Goal: Task Accomplishment & Management: Use online tool/utility

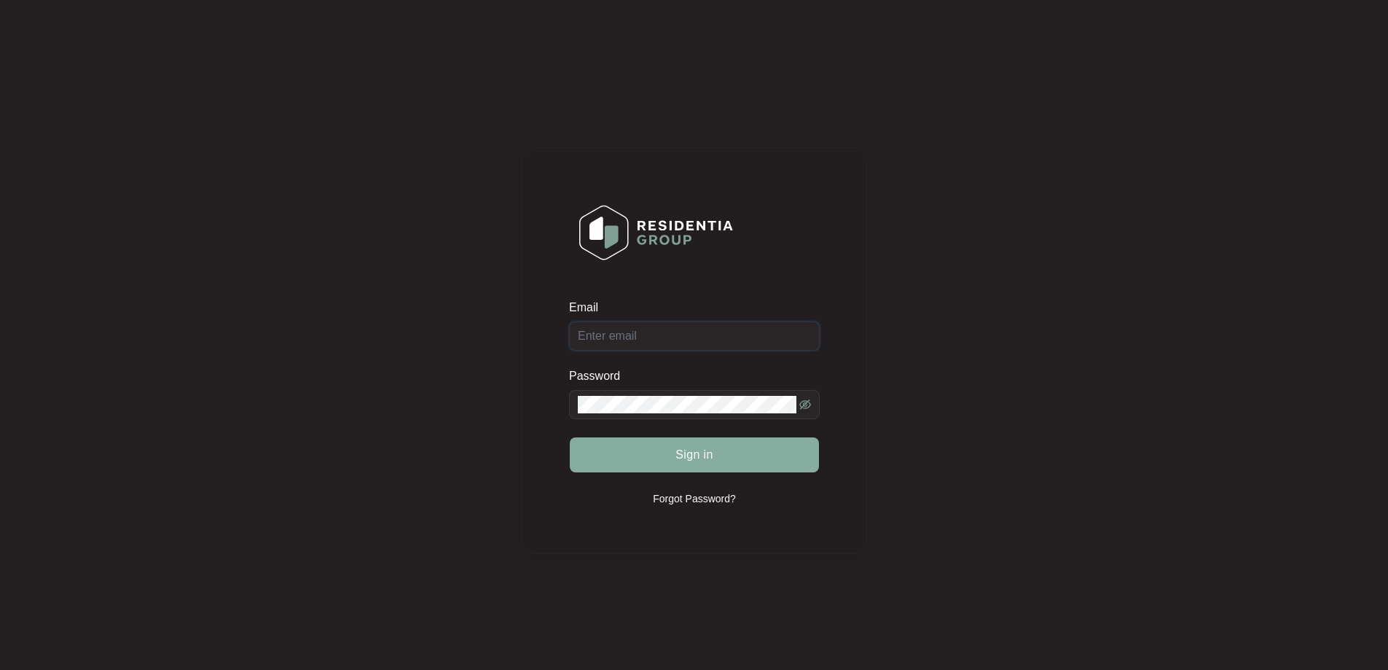
type input "[EMAIL_ADDRESS][DOMAIN_NAME]"
click at [687, 453] on span "Sign in" at bounding box center [694, 454] width 38 height 17
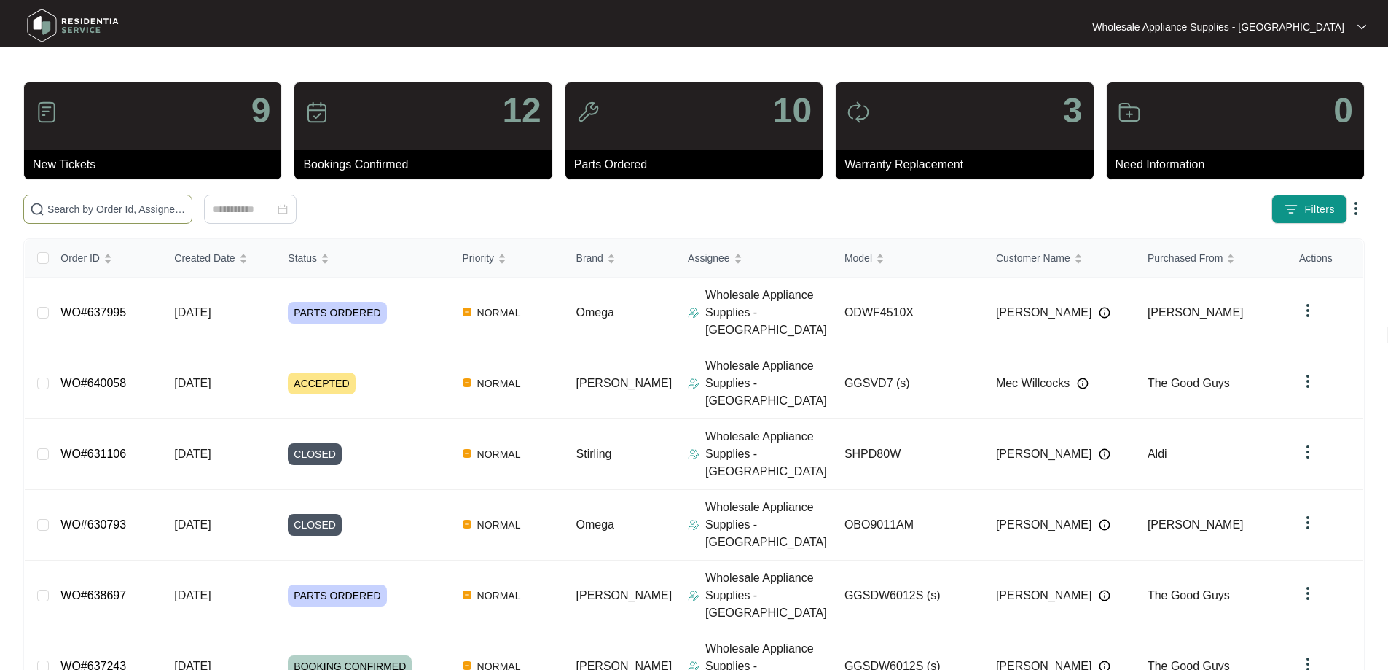
click at [122, 212] on input "text" at bounding box center [116, 209] width 138 height 16
paste input "638225"
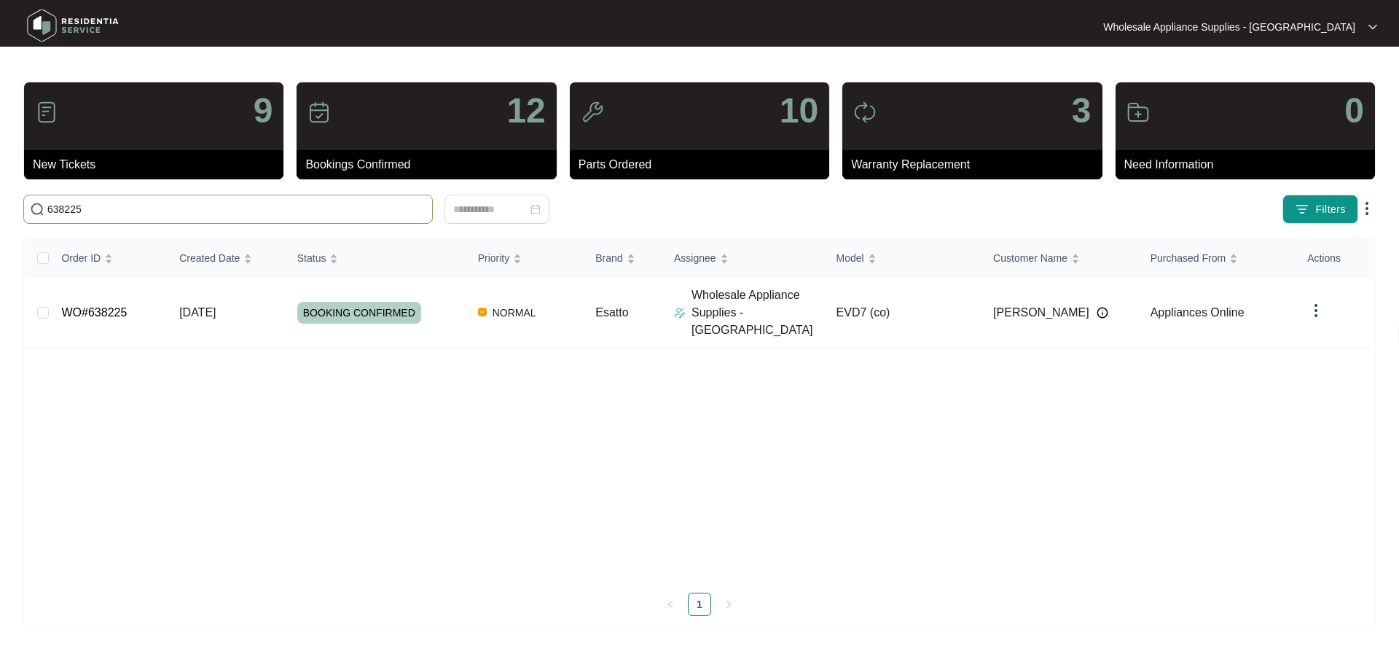
type input "638225"
click at [346, 307] on span "BOOKING CONFIRMED" at bounding box center [359, 313] width 124 height 22
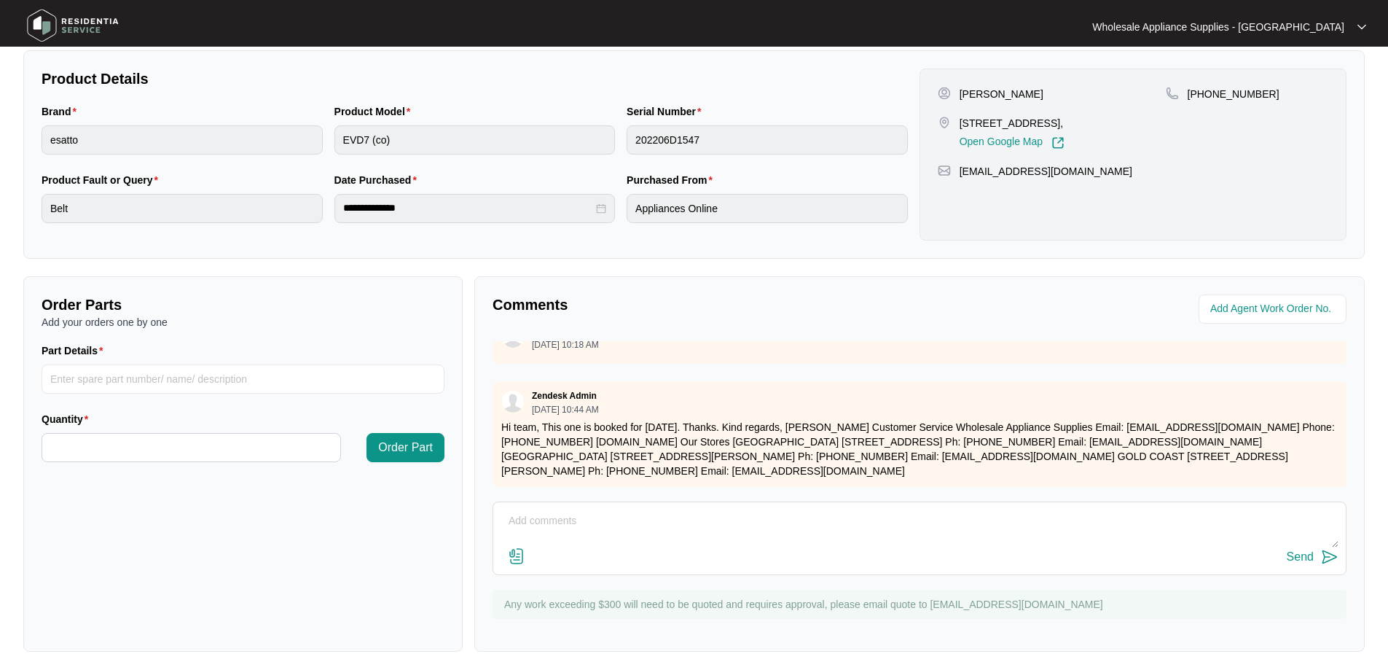
scroll to position [297, 0]
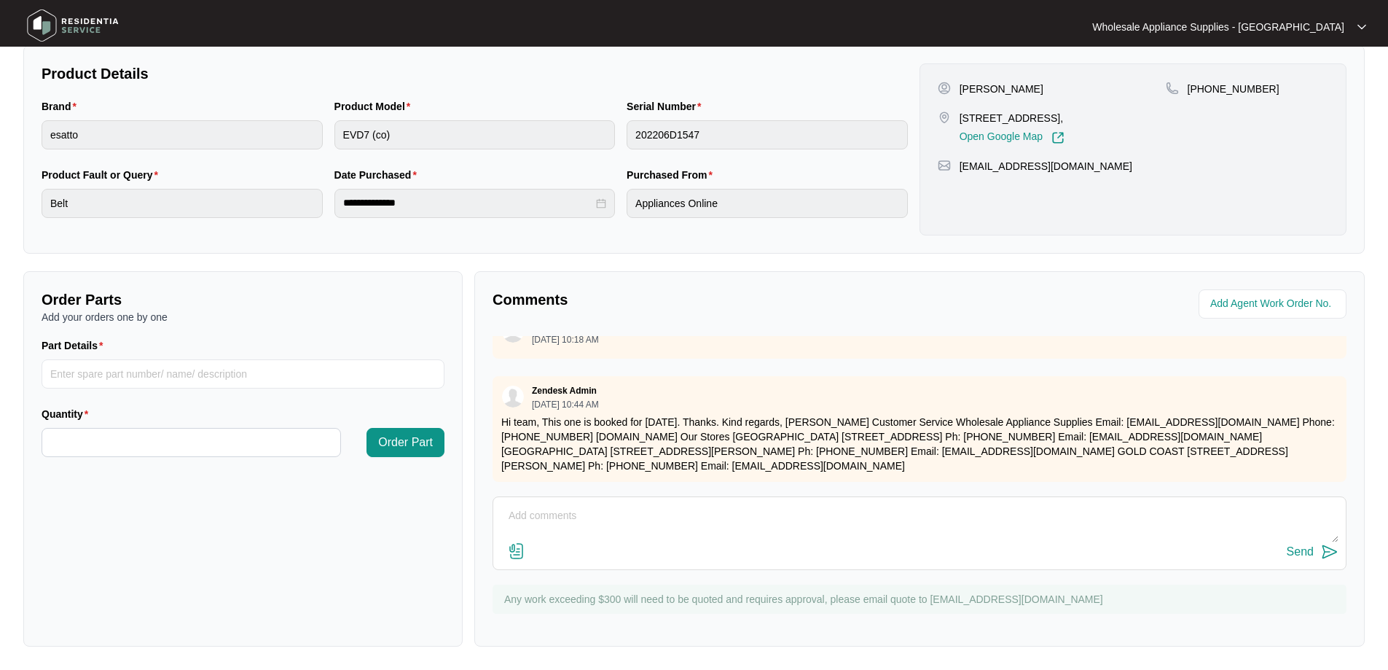
click at [552, 522] on textarea at bounding box center [920, 523] width 838 height 38
paste textarea "INSPECTED AND FOUND BELT BROKEN, REPLACED BELT DRIVE TESTED OK"
type textarea "INSPECTED AND FOUND BELT BROKEN, REPLACED BELT DRIVE TESTED OK"
click at [1326, 552] on img at bounding box center [1329, 551] width 17 height 17
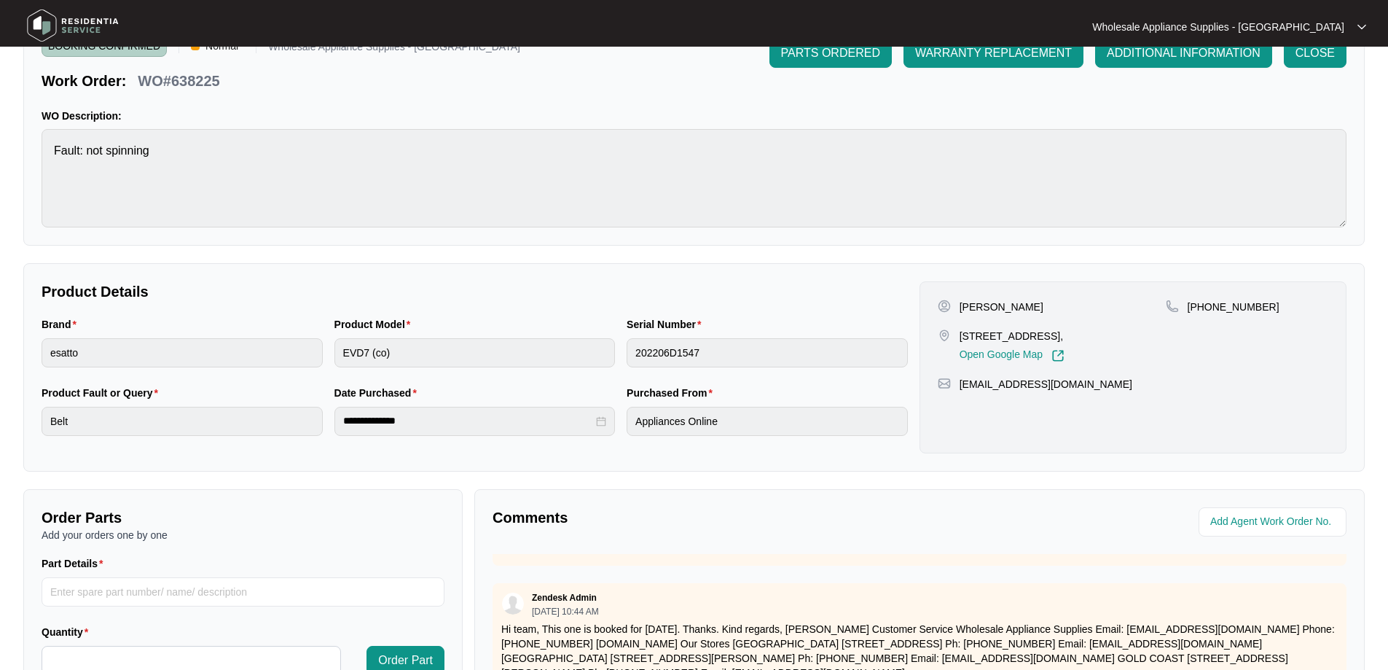
scroll to position [0, 0]
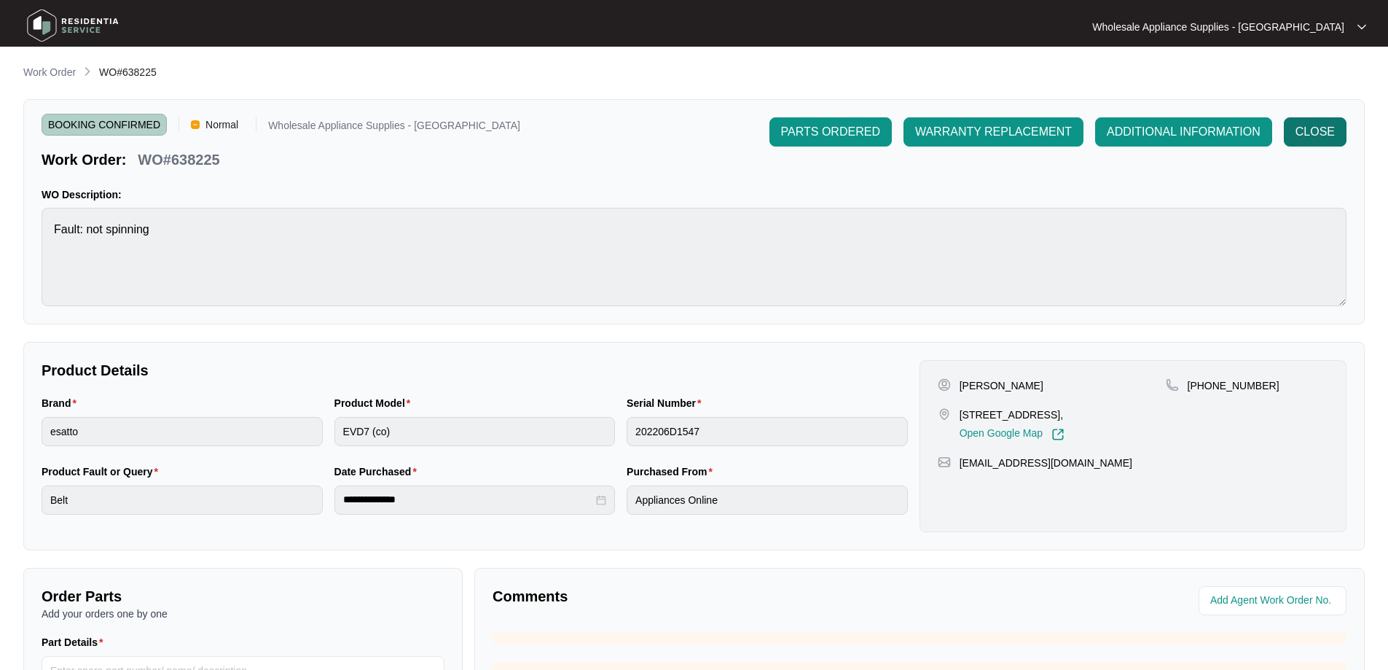
click at [1316, 137] on span "CLOSE" at bounding box center [1314, 131] width 39 height 17
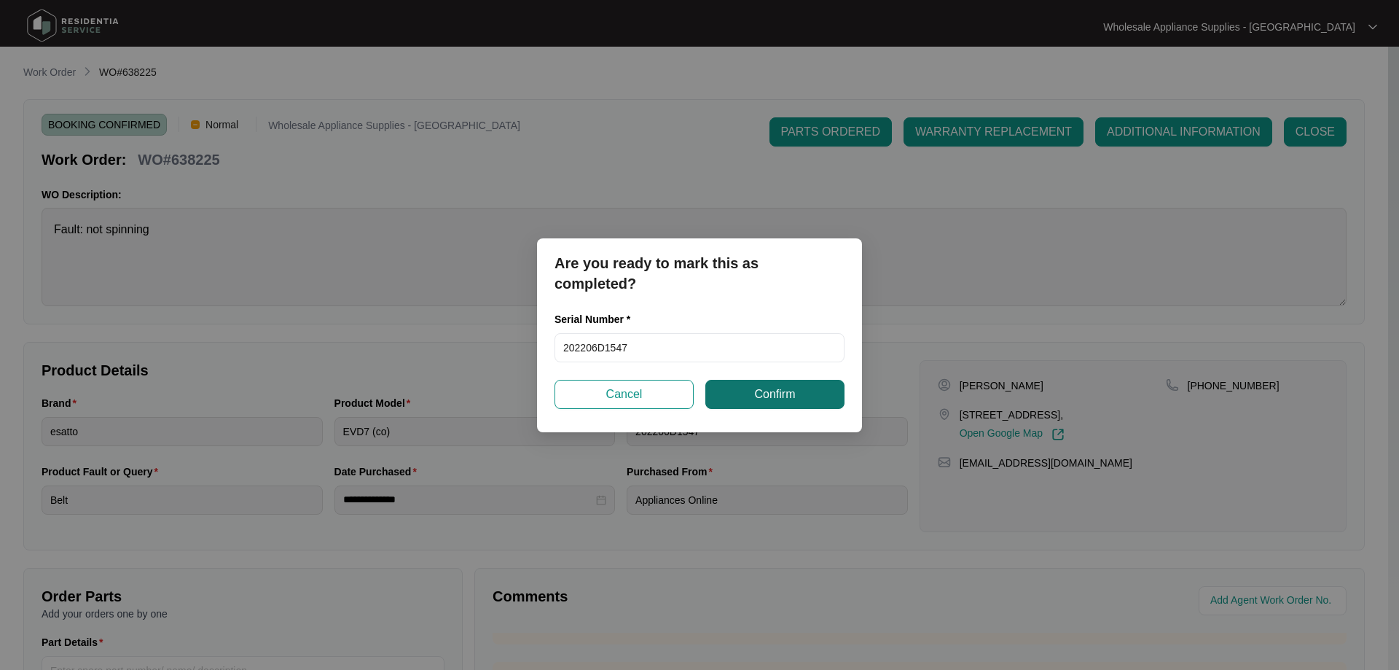
click at [751, 396] on button "Confirm" at bounding box center [774, 394] width 139 height 29
